Goal: Task Accomplishment & Management: Manage account settings

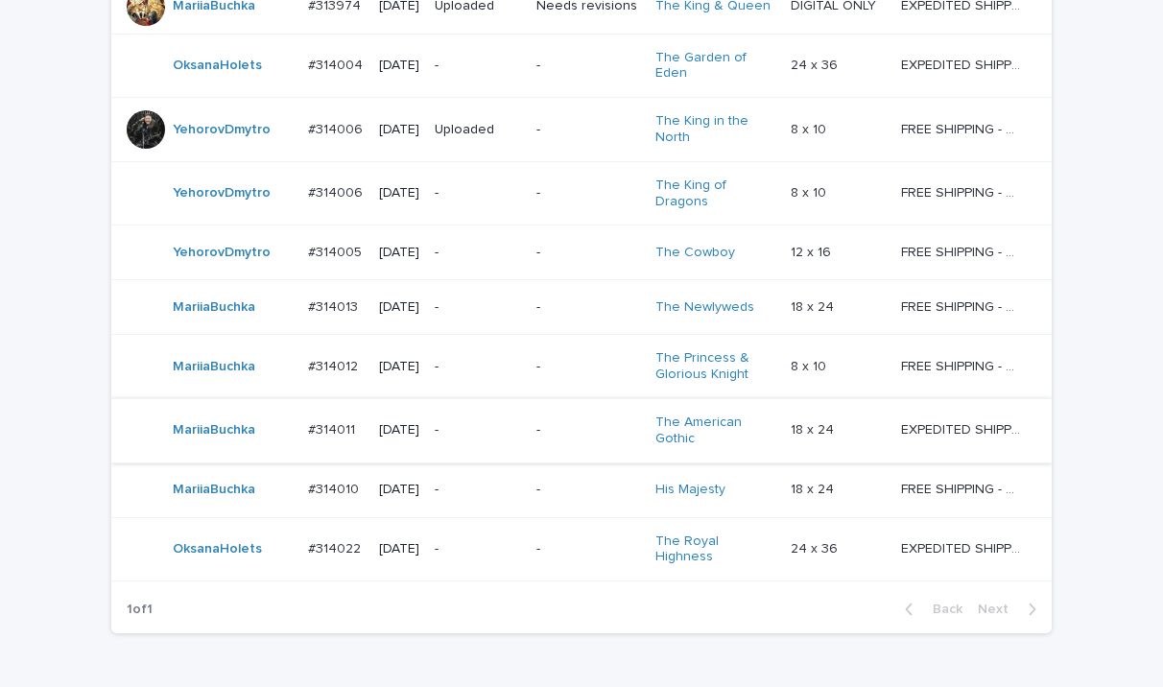
scroll to position [1109, 0]
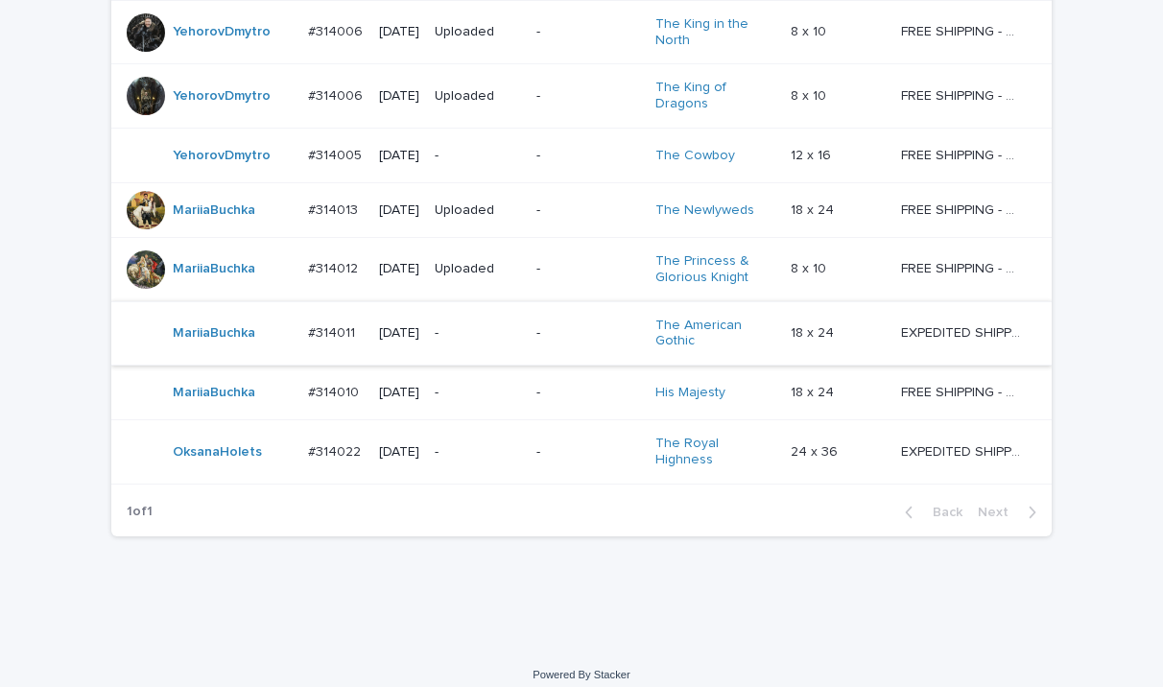
scroll to position [1173, 0]
